Goal: Information Seeking & Learning: Learn about a topic

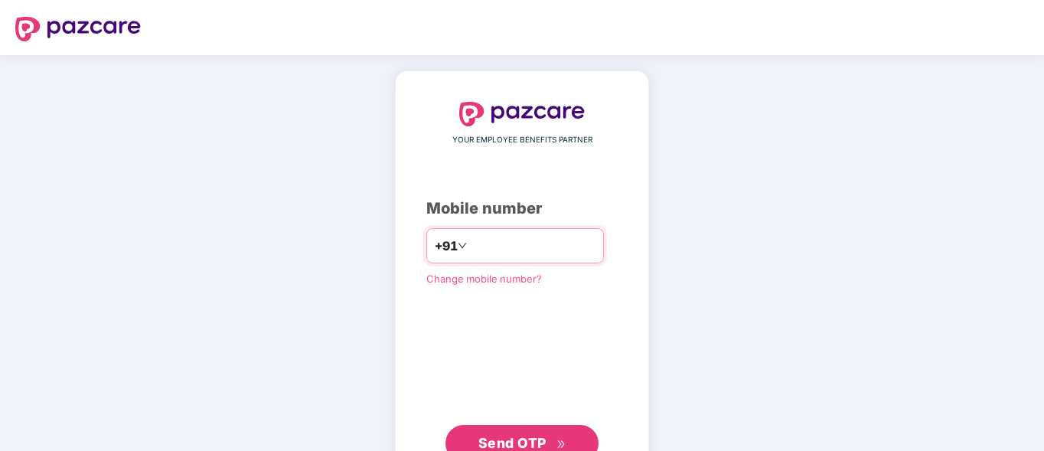
click at [529, 254] on input "number" at bounding box center [532, 245] width 125 height 24
type input "**********"
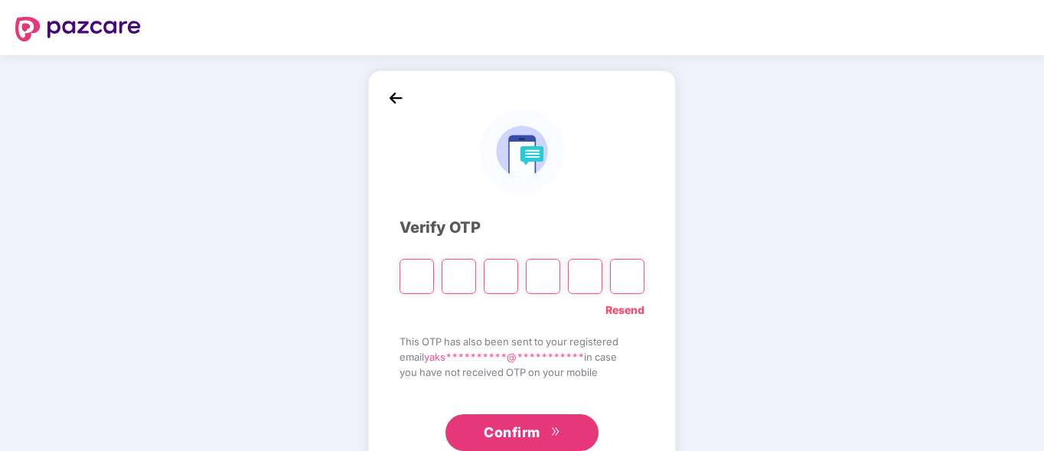
type input "*"
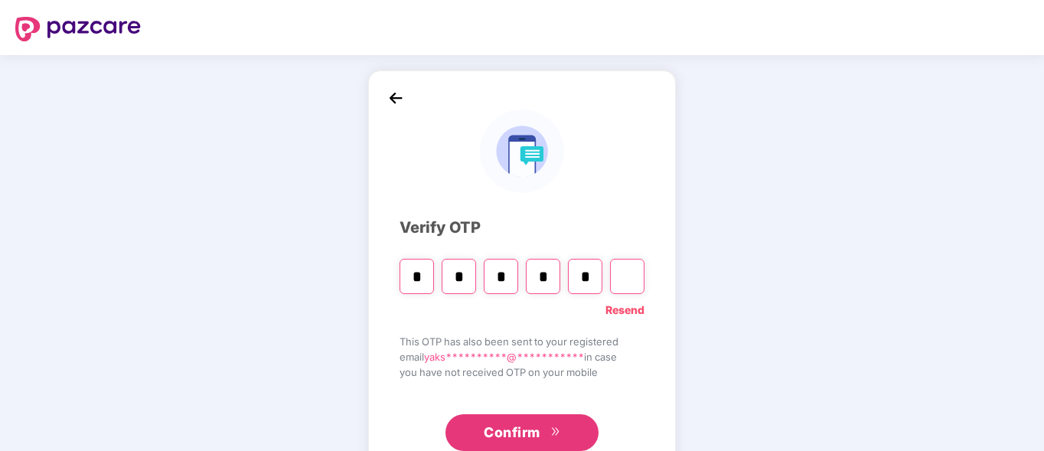
type input "*"
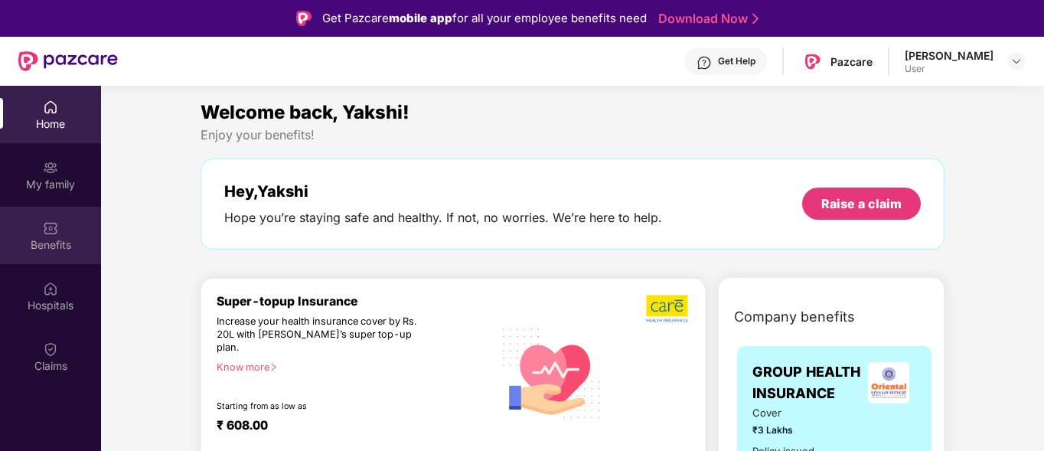
click at [57, 220] on img at bounding box center [50, 227] width 15 height 15
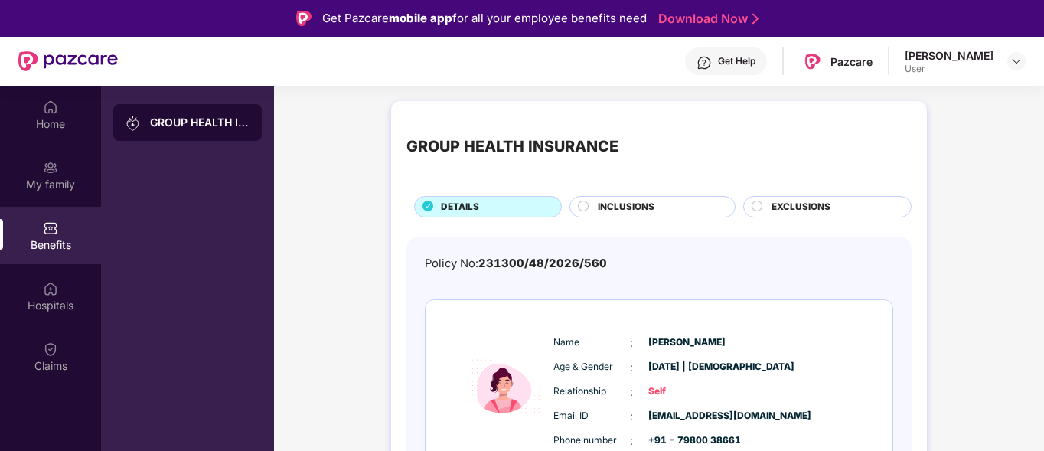
click at [666, 206] on div "INCLUSIONS" at bounding box center [658, 208] width 137 height 17
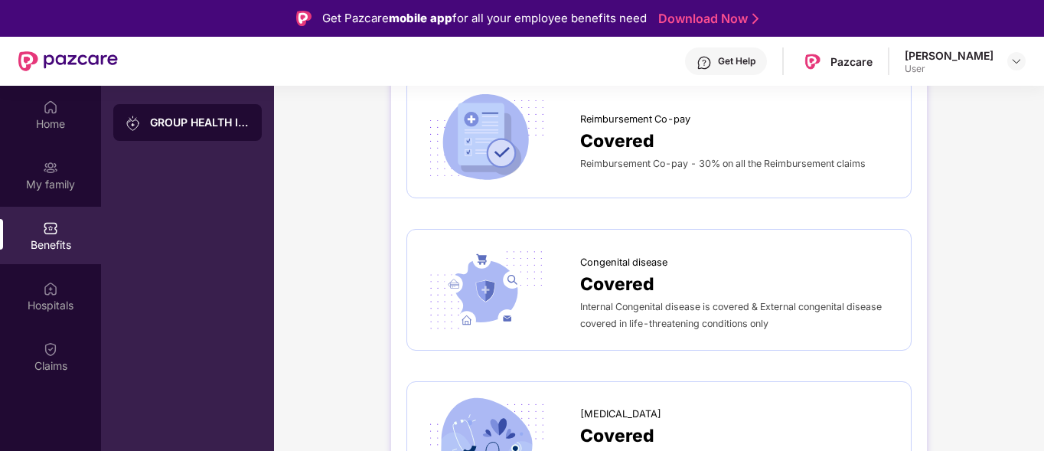
scroll to position [2168, 0]
click at [620, 321] on span "Internal Congenital disease is covered & External congenital disease covered in…" at bounding box center [730, 314] width 301 height 28
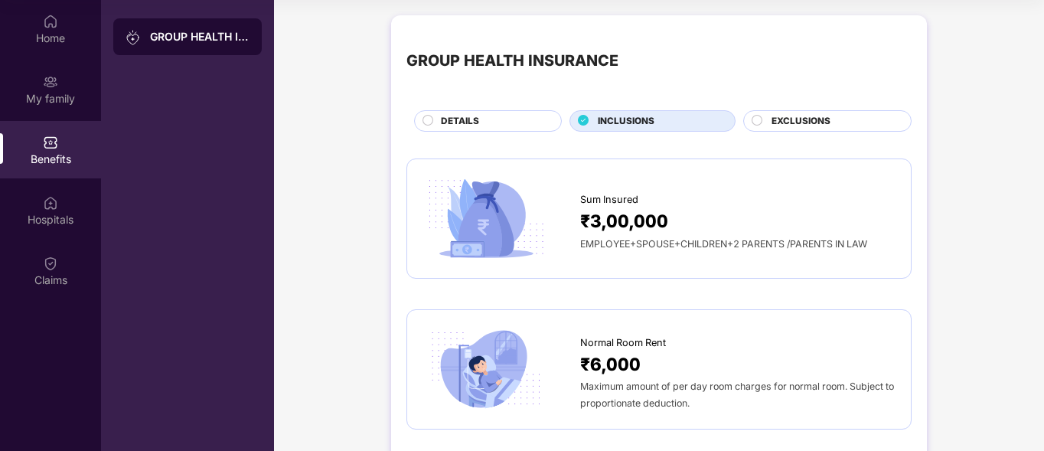
scroll to position [0, 0]
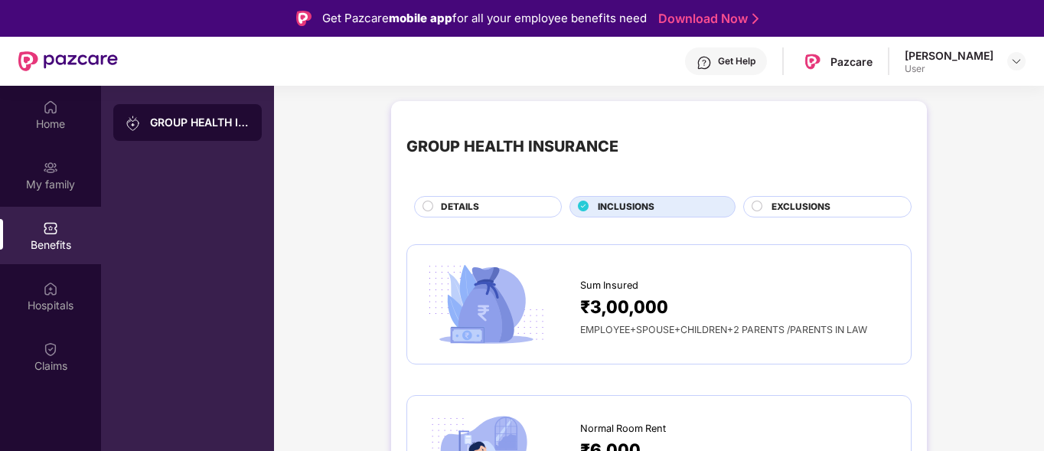
click at [829, 202] on span "EXCLUSIONS" at bounding box center [800, 207] width 59 height 15
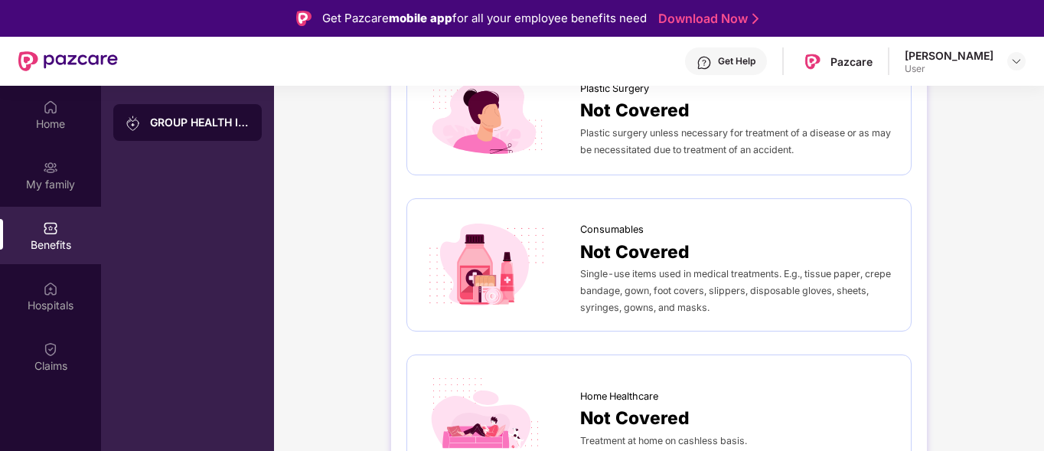
scroll to position [86, 0]
